Goal: Check status: Check status

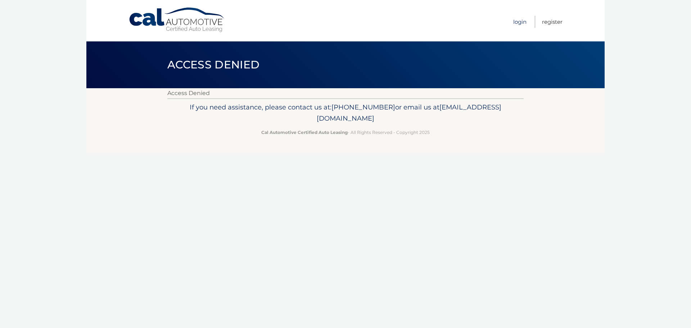
click at [518, 24] on link "Login" at bounding box center [519, 22] width 13 height 12
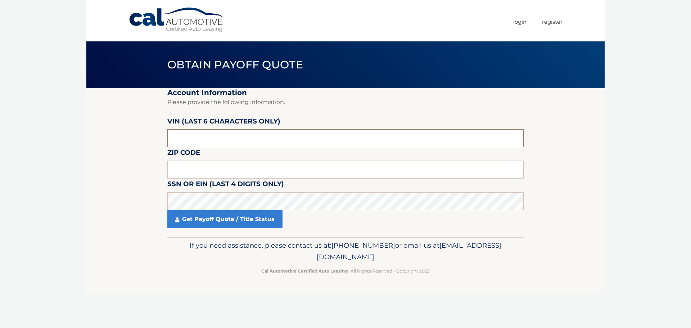
click at [192, 141] on input "text" at bounding box center [345, 138] width 356 height 18
click at [196, 173] on input "text" at bounding box center [345, 169] width 356 height 18
click at [208, 170] on input "text" at bounding box center [345, 169] width 356 height 18
type input "33324"
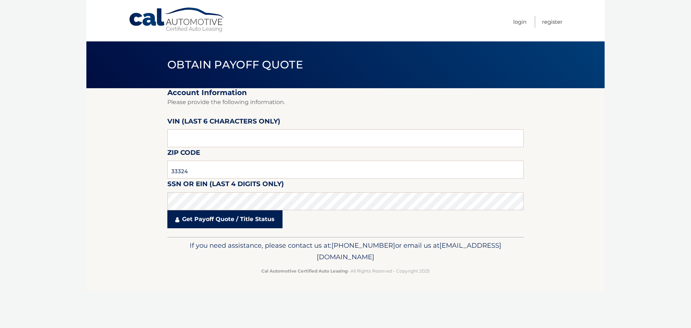
click at [215, 221] on link "Get Payoff Quote / Title Status" at bounding box center [224, 219] width 115 height 18
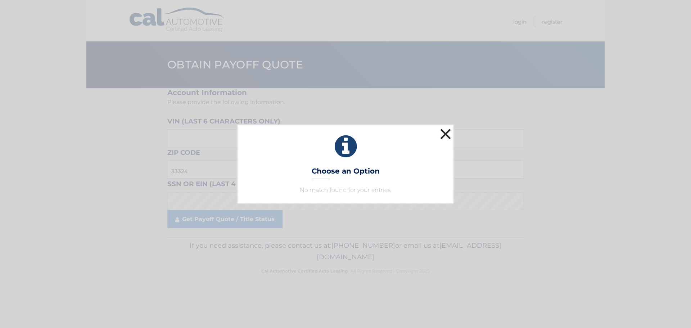
click at [445, 133] on button "×" at bounding box center [445, 134] width 14 height 14
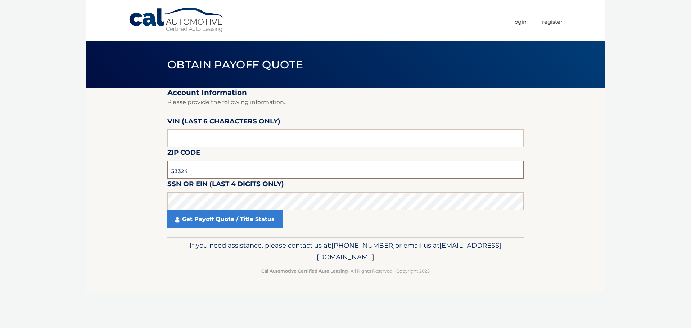
drag, startPoint x: 194, startPoint y: 171, endPoint x: 165, endPoint y: 171, distance: 29.5
click at [165, 171] on section "Account Information Please provide the following information. [PERSON_NAME] (la…" at bounding box center [345, 162] width 518 height 149
drag, startPoint x: 187, startPoint y: 139, endPoint x: 164, endPoint y: 138, distance: 22.3
click at [164, 138] on section "Account Information Please provide the following information. [PERSON_NAME] (la…" at bounding box center [345, 162] width 518 height 149
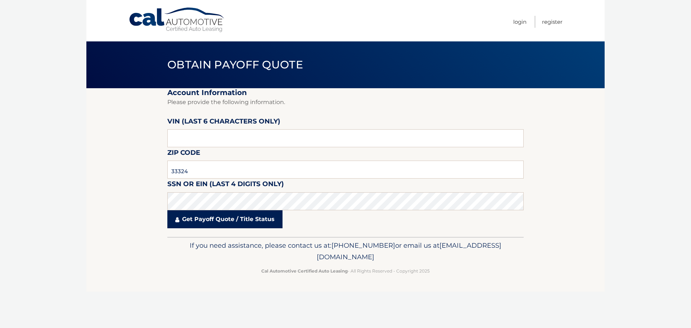
click at [205, 222] on link "Get Payoff Quote / Title Status" at bounding box center [224, 219] width 115 height 18
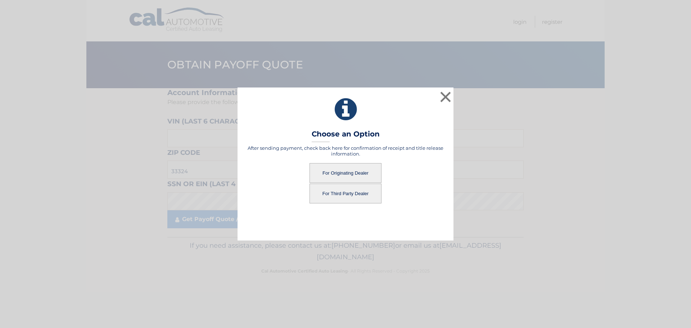
click at [345, 193] on button "For Third Party Dealer" at bounding box center [345, 193] width 72 height 20
click at [327, 198] on button "For Third Party Dealer" at bounding box center [345, 193] width 72 height 20
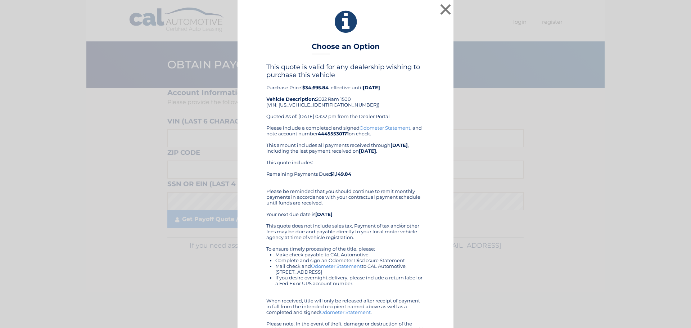
click at [333, 267] on link "Odometer Statement" at bounding box center [336, 266] width 51 height 6
click at [443, 7] on button "×" at bounding box center [445, 9] width 14 height 14
